Goal: Information Seeking & Learning: Check status

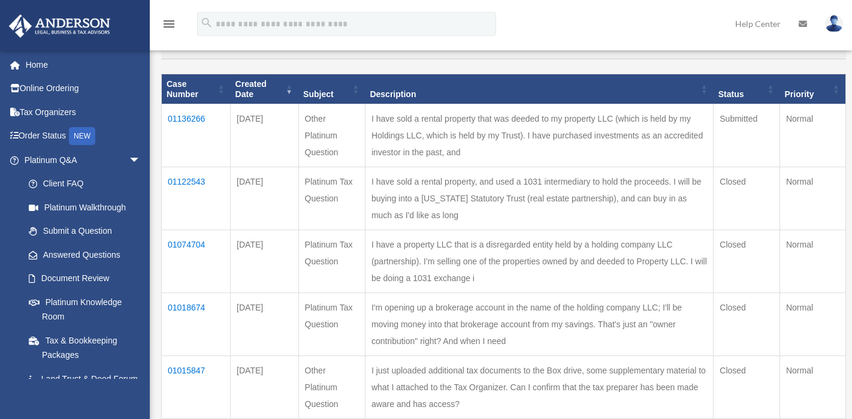
scroll to position [146, 0]
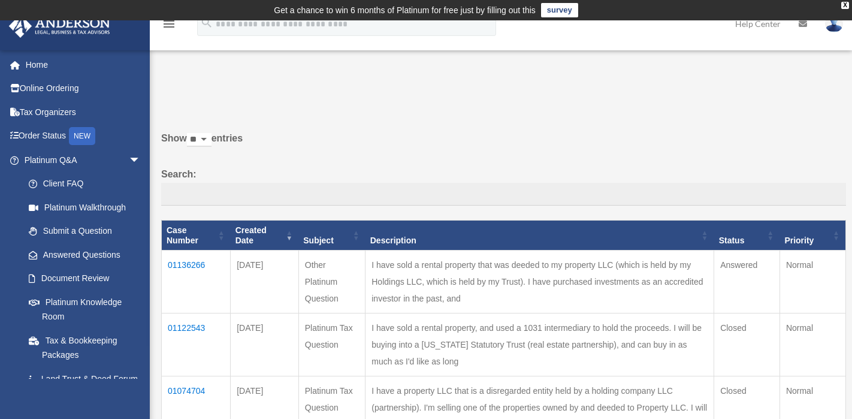
click at [190, 266] on td "01136266" at bounding box center [196, 281] width 69 height 63
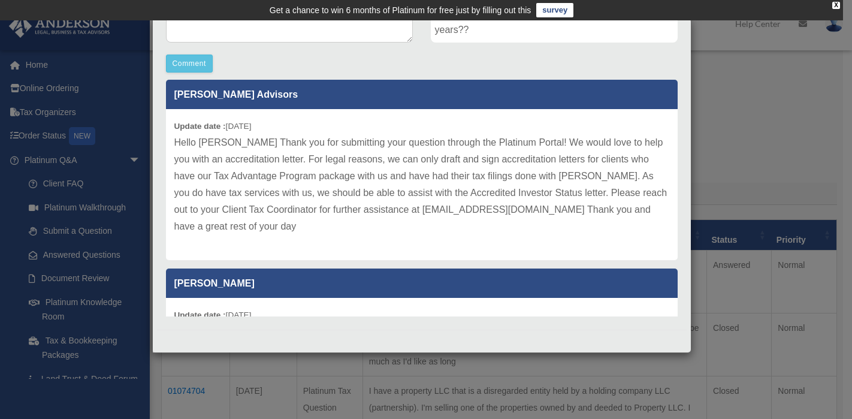
scroll to position [2, 0]
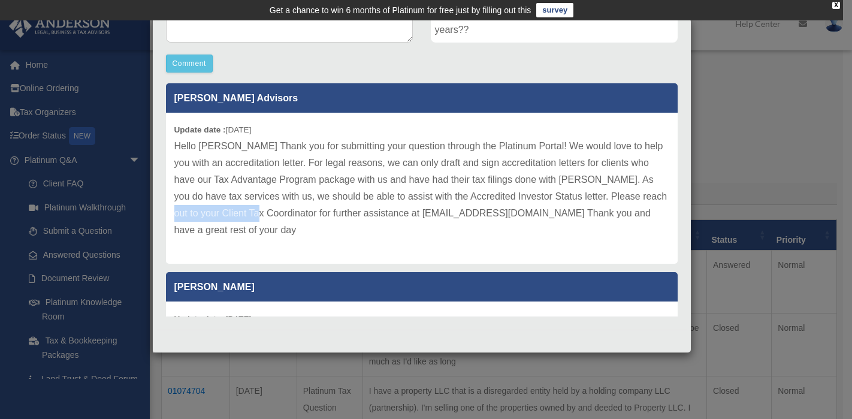
drag, startPoint x: 268, startPoint y: 215, endPoint x: 173, endPoint y: 206, distance: 96.3
click at [173, 206] on div "Update date : [DATE] Hello [PERSON_NAME] Thank you for submitting your question…" at bounding box center [422, 188] width 512 height 151
click at [308, 237] on p "Hello [PERSON_NAME] Thank you for submitting your question through the Platinum…" at bounding box center [421, 188] width 495 height 101
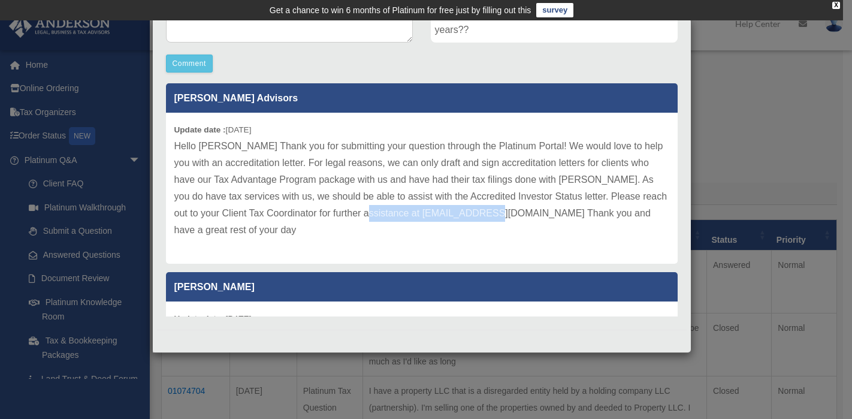
drag, startPoint x: 376, startPoint y: 215, endPoint x: 512, endPoint y: 211, distance: 136.0
click at [512, 211] on p "Hello [PERSON_NAME] Thank you for submitting your question through the Platinum…" at bounding box center [421, 188] width 495 height 101
copy p "[EMAIL_ADDRESS][DOMAIN_NAME]"
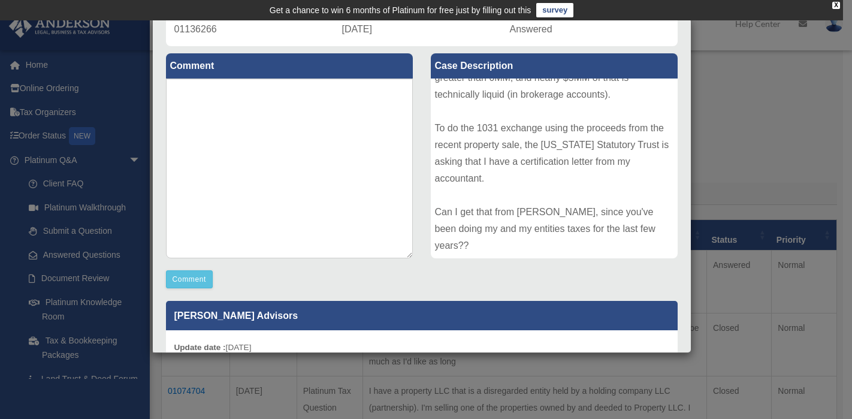
scroll to position [0, 0]
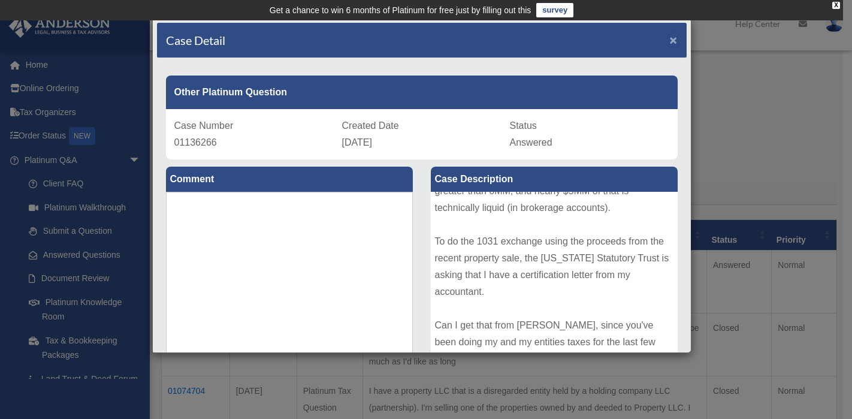
click at [670, 34] on span "×" at bounding box center [674, 40] width 8 height 14
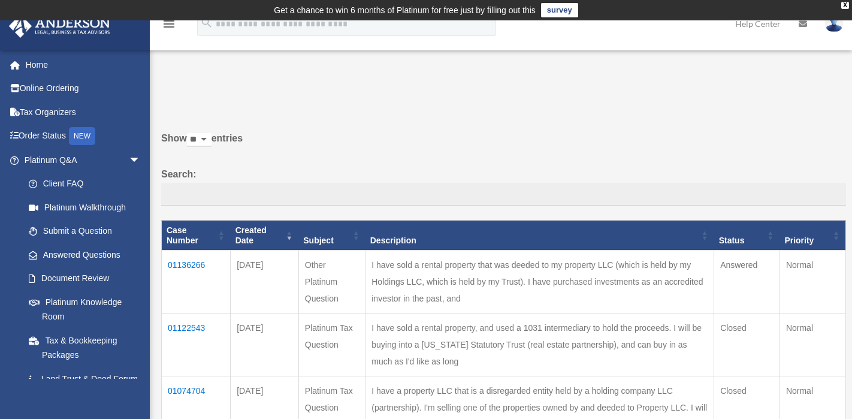
scroll to position [1, 0]
